Goal: Task Accomplishment & Management: Use online tool/utility

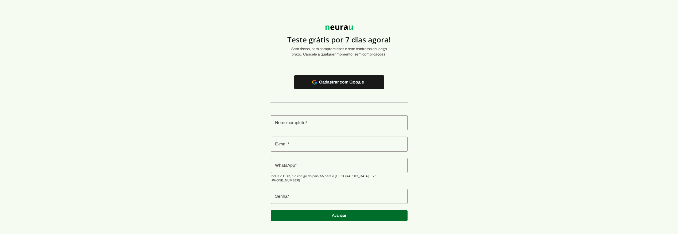
click at [332, 46] on div at bounding box center [339, 40] width 158 height 37
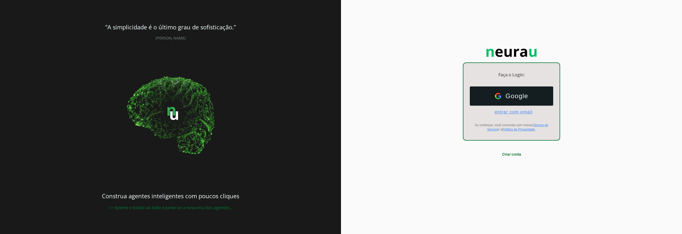
click at [503, 112] on span "entrar com email" at bounding box center [511, 112] width 42 height 5
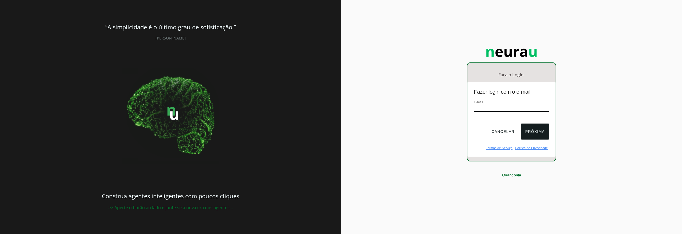
click at [498, 108] on input "email" at bounding box center [511, 108] width 75 height 7
type input "danielsmiderli@gmail.com"
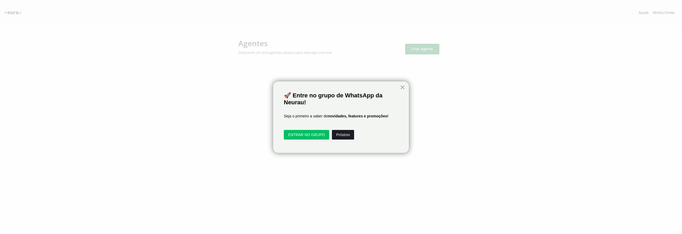
click at [343, 138] on button "Próximo" at bounding box center [343, 135] width 22 height 10
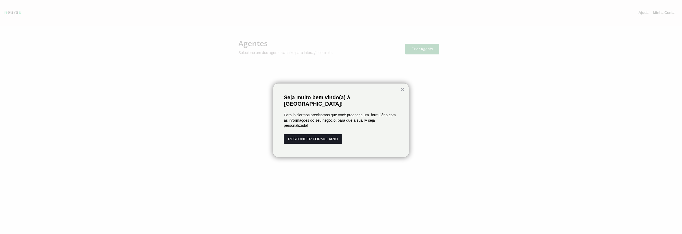
click at [335, 136] on button "RESPONDER FORMULÁRIO" at bounding box center [313, 139] width 58 height 10
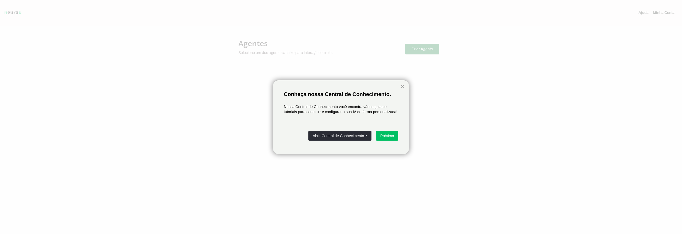
click at [402, 85] on button "×" at bounding box center [402, 86] width 5 height 9
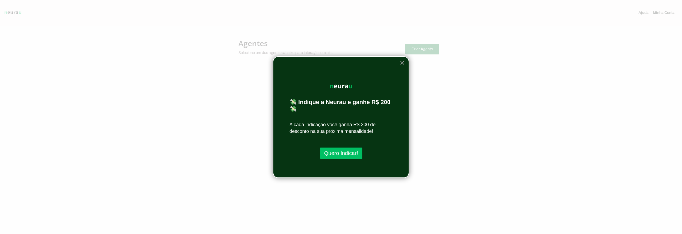
click at [400, 65] on button "×" at bounding box center [402, 63] width 5 height 9
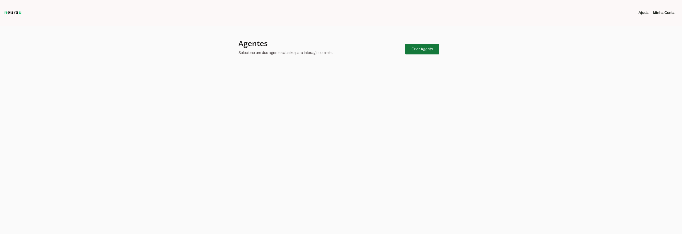
click at [415, 52] on span at bounding box center [422, 49] width 34 height 13
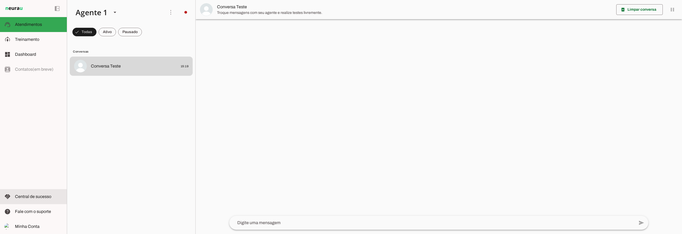
click at [36, 198] on span "Central de sucesso" at bounding box center [33, 196] width 36 height 5
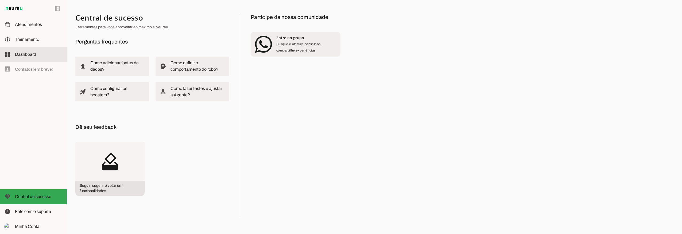
drag, startPoint x: 43, startPoint y: 49, endPoint x: 40, endPoint y: 49, distance: 2.9
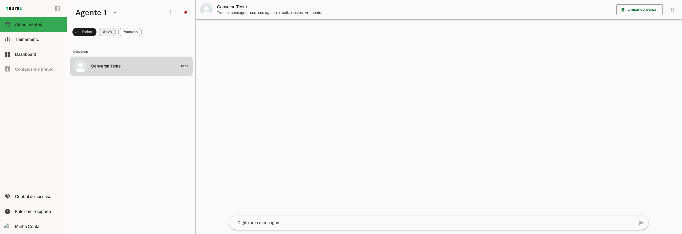
click at [109, 35] on span at bounding box center [107, 32] width 17 height 13
click at [87, 34] on span at bounding box center [81, 32] width 19 height 13
click at [170, 13] on span at bounding box center [170, 12] width 13 height 13
click at [38, 225] on span "Minha Conta" at bounding box center [27, 226] width 25 height 5
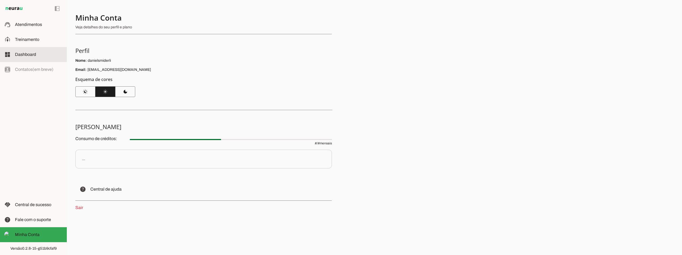
click at [31, 51] on md-item "dashboard Dashboard Dashboard" at bounding box center [33, 54] width 67 height 15
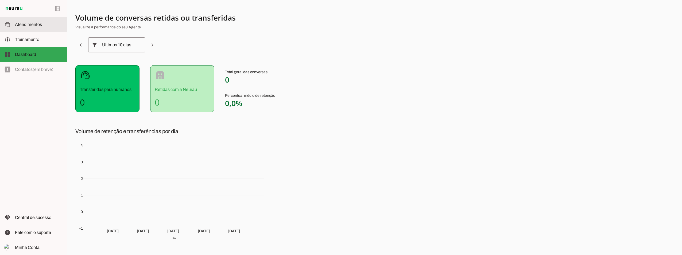
click at [34, 29] on md-item "support_agent Atendimentos Atendimentos" at bounding box center [33, 24] width 67 height 15
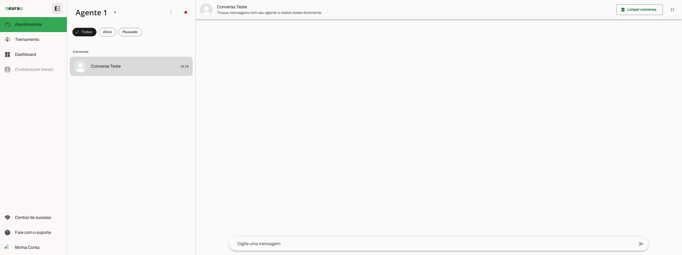
click at [54, 11] on span at bounding box center [57, 8] width 13 height 13
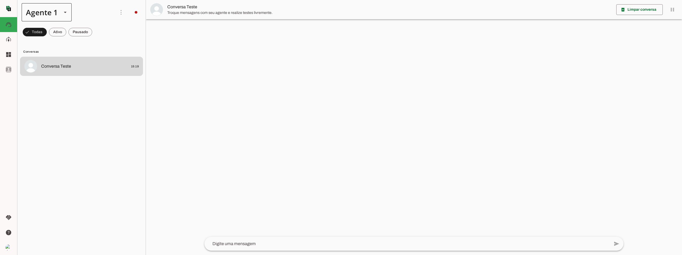
click at [61, 12] on div "Agente 1" at bounding box center [47, 12] width 50 height 18
click at [120, 11] on span at bounding box center [121, 12] width 13 height 13
click at [11, 36] on md-item "model_training Treinamento Treinamento" at bounding box center [8, 39] width 17 height 15
